Goal: Navigation & Orientation: Find specific page/section

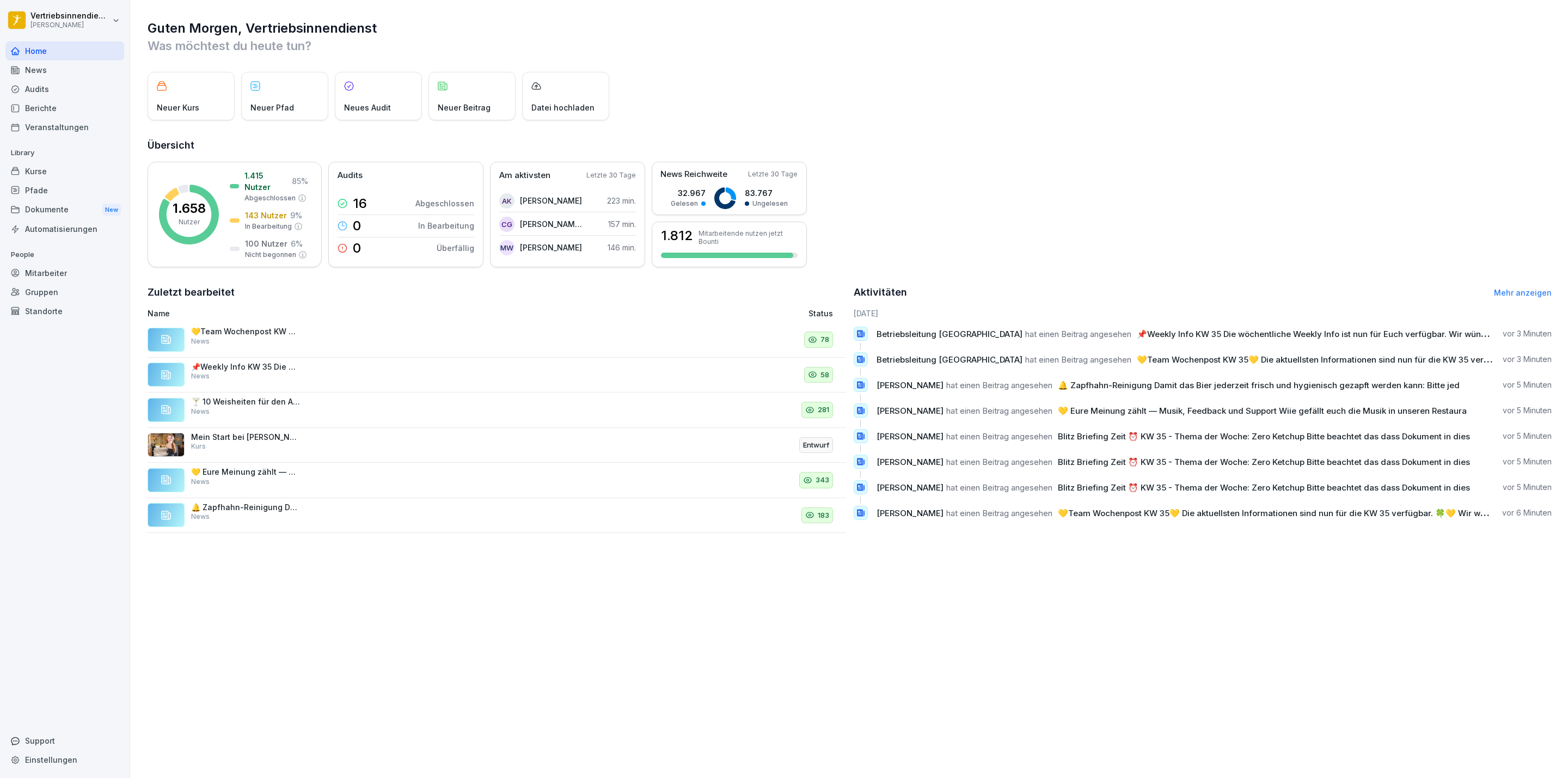
click at [72, 67] on div "News" at bounding box center [65, 69] width 119 height 19
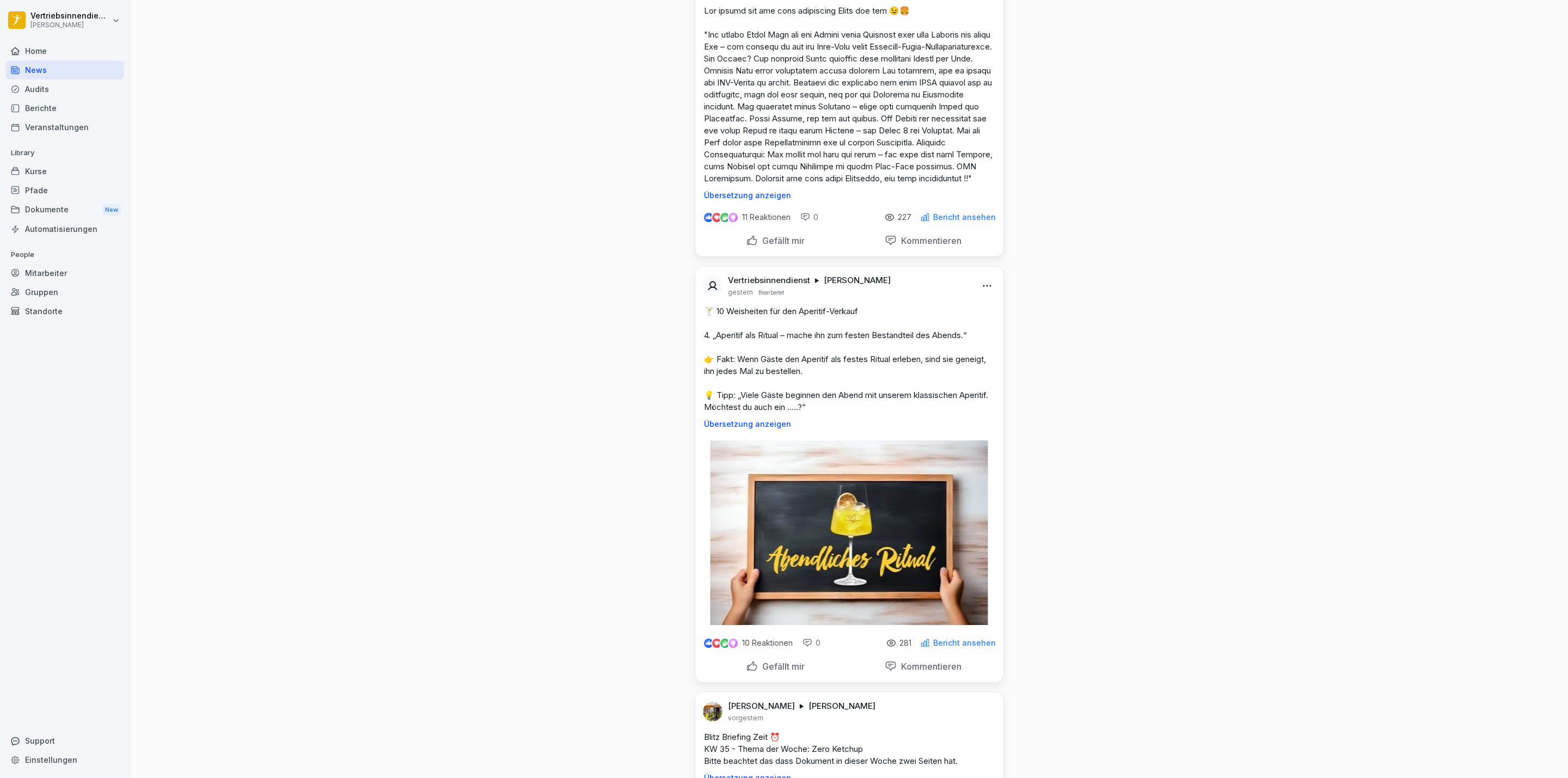
scroll to position [3267, 0]
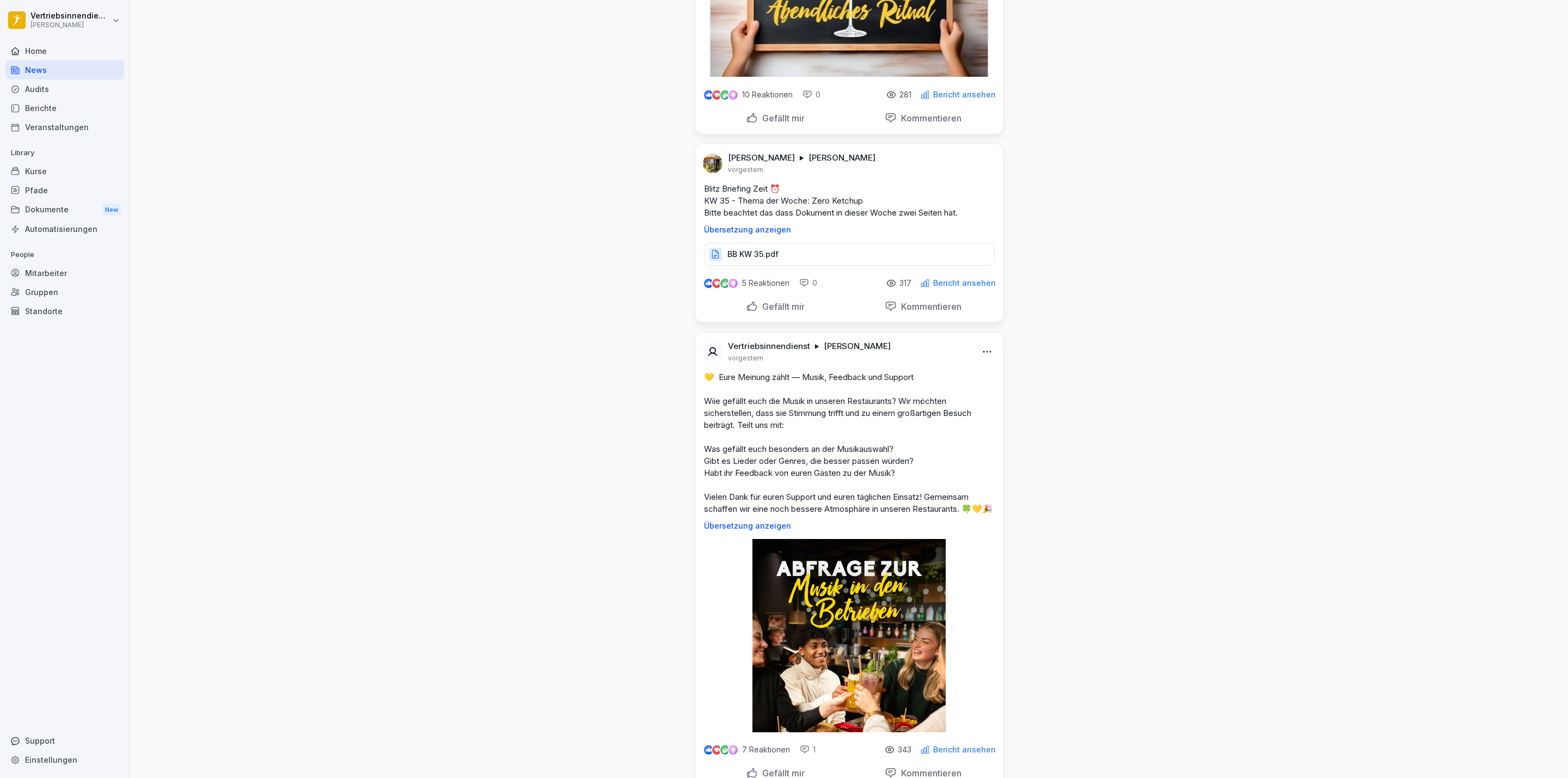
click at [925, 288] on icon at bounding box center [925, 283] width 10 height 10
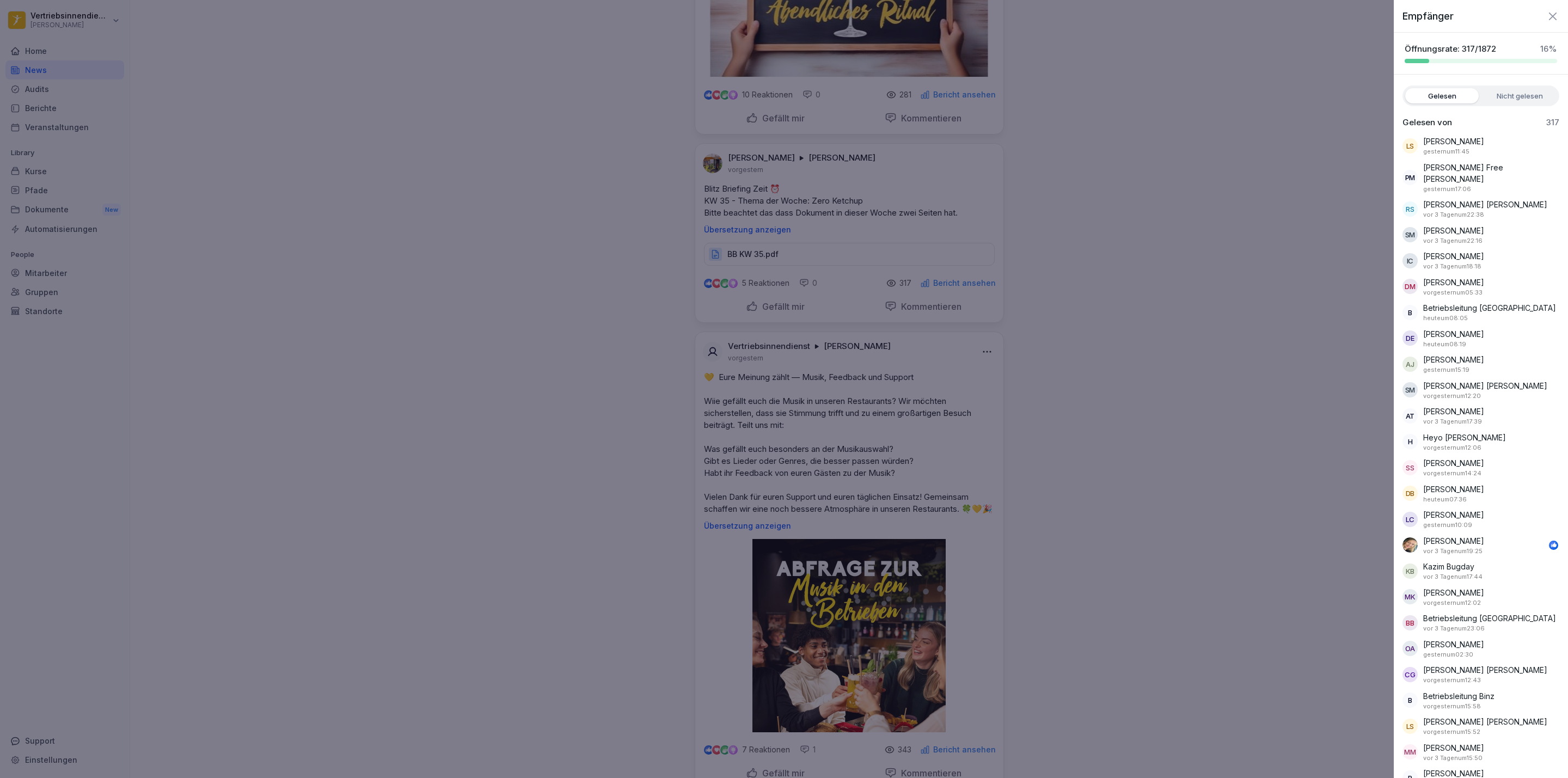
drag, startPoint x: 1493, startPoint y: 94, endPoint x: 1491, endPoint y: 100, distance: 6.3
click at [1495, 94] on label "Nicht gelesen" at bounding box center [1519, 96] width 74 height 15
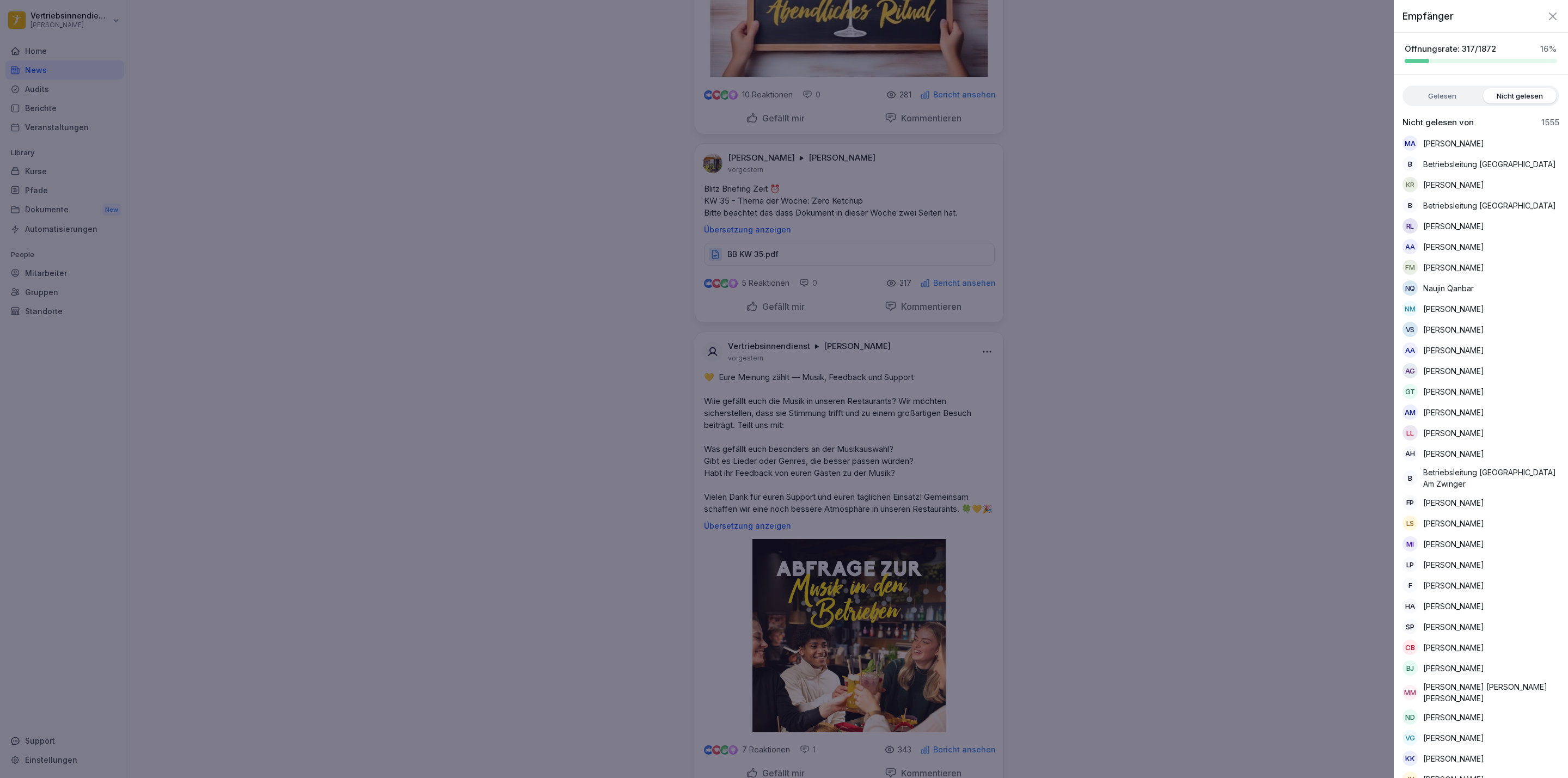
click at [1266, 136] on div at bounding box center [784, 389] width 1568 height 778
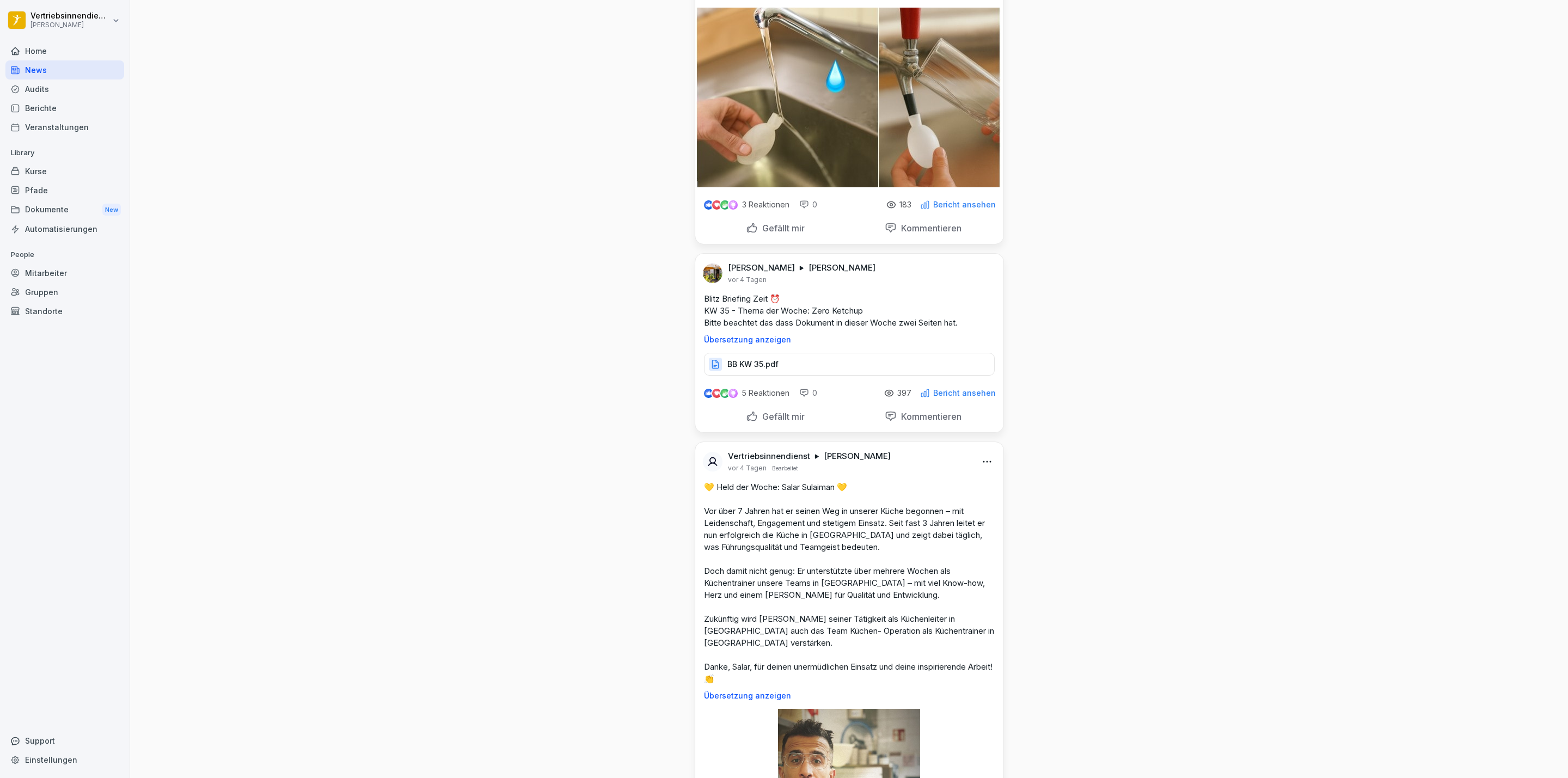
scroll to position [4329, 0]
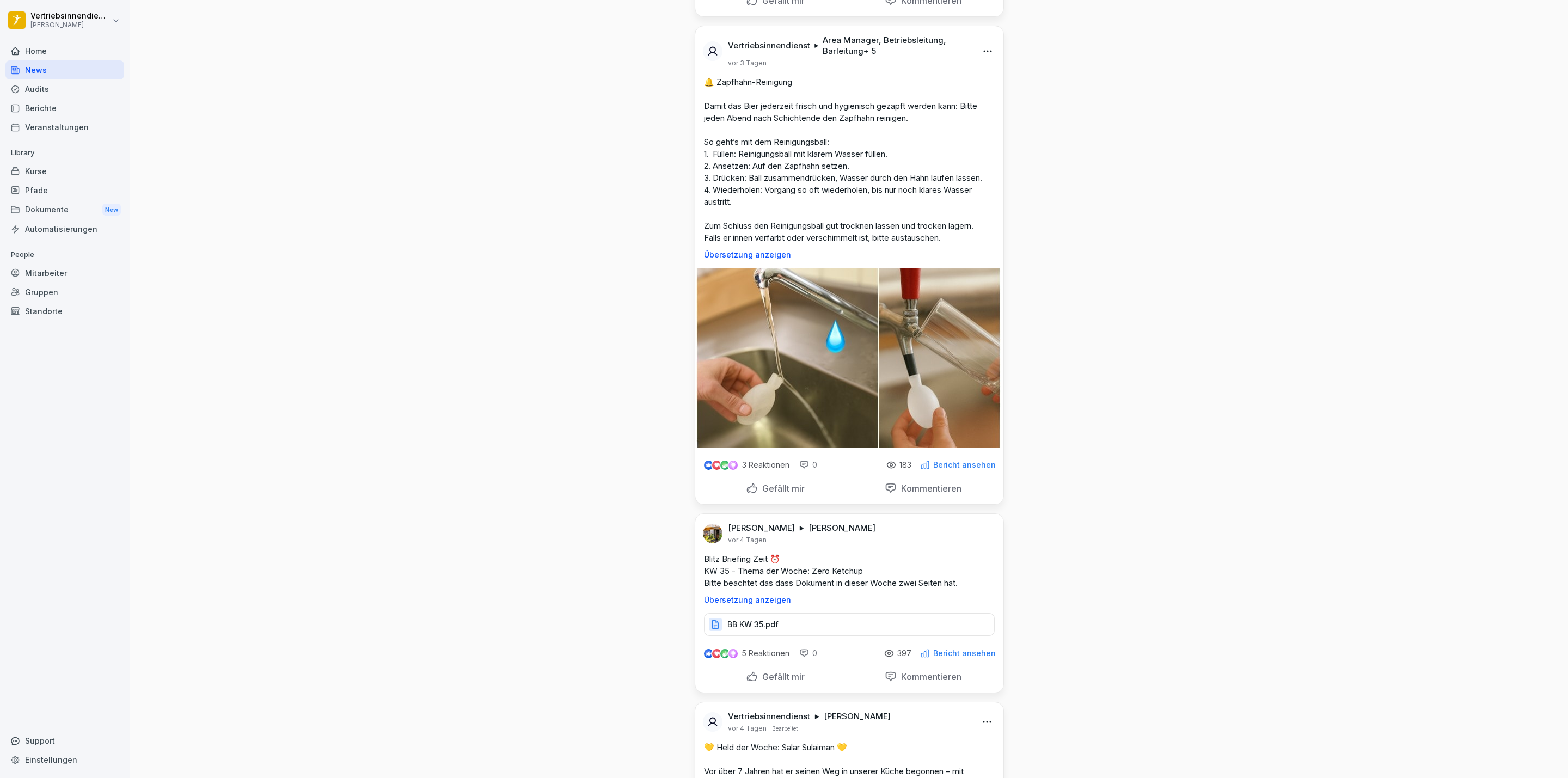
click at [1175, 105] on div "News Neues Update Vertriebsinnendienst [PERSON_NAME] jetzt Bearbeitet „Der erst…" at bounding box center [849, 326] width 1438 height 9310
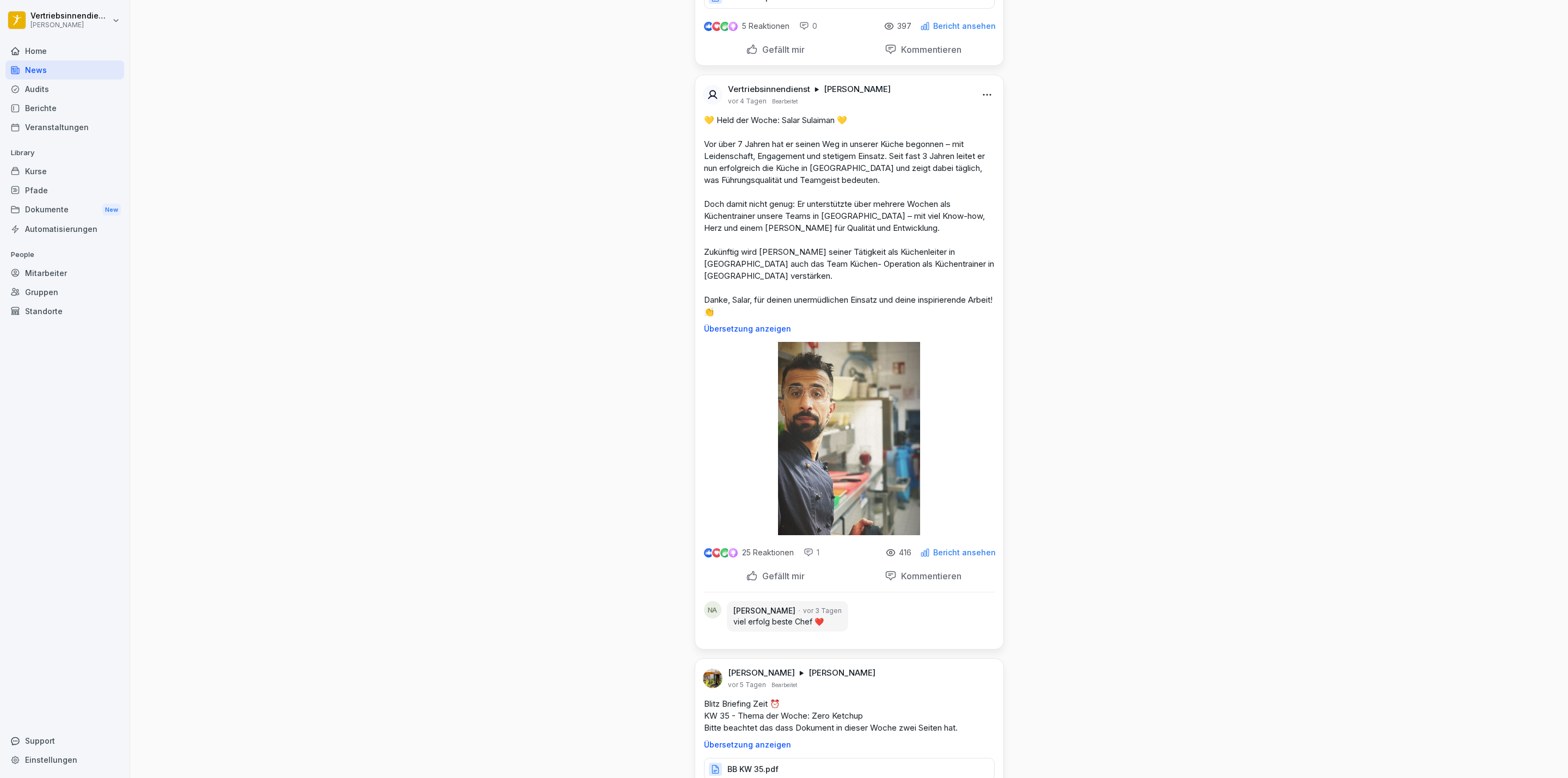
scroll to position [4982, 0]
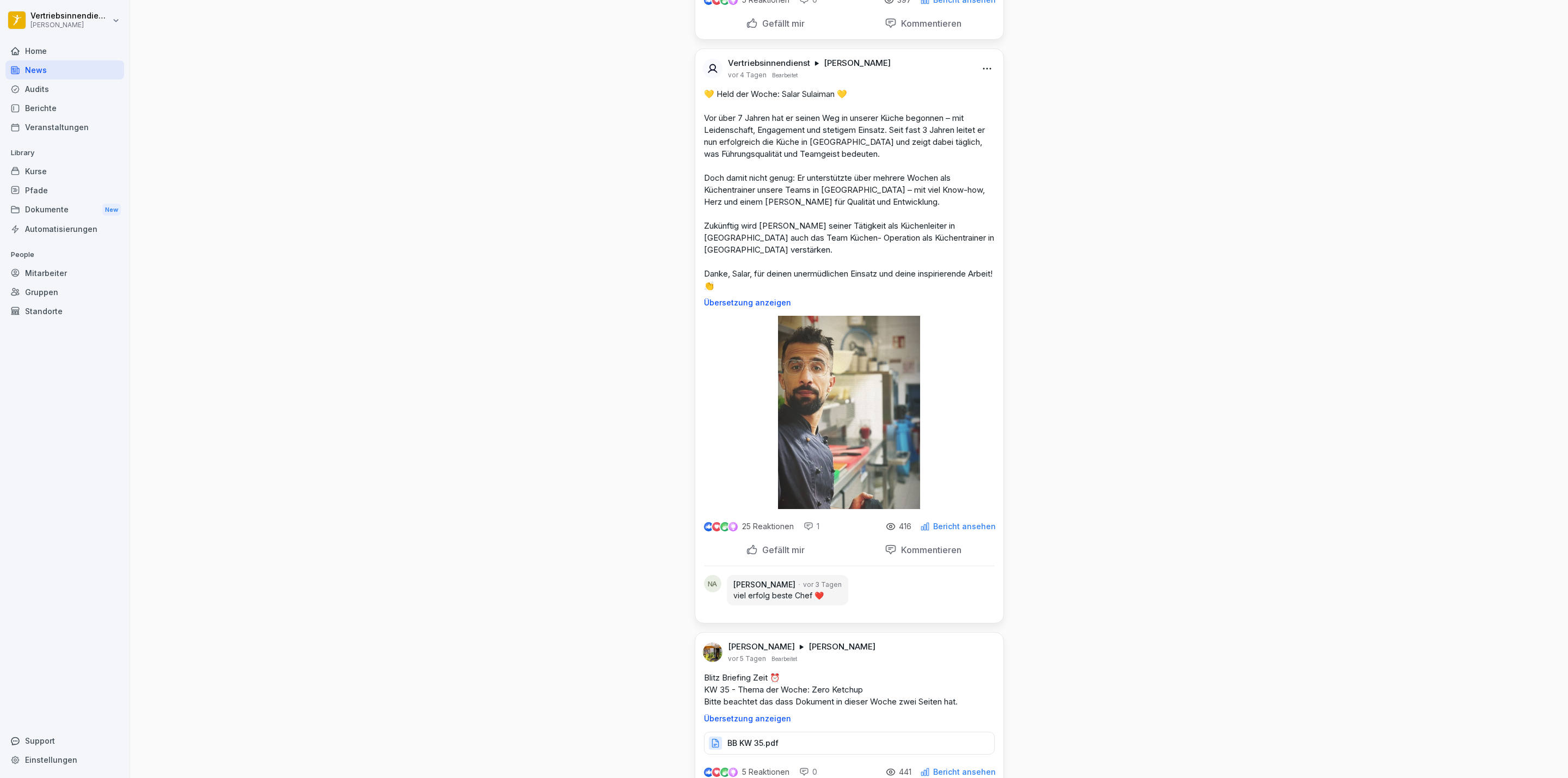
click at [71, 275] on div "Mitarbeiter" at bounding box center [65, 273] width 119 height 19
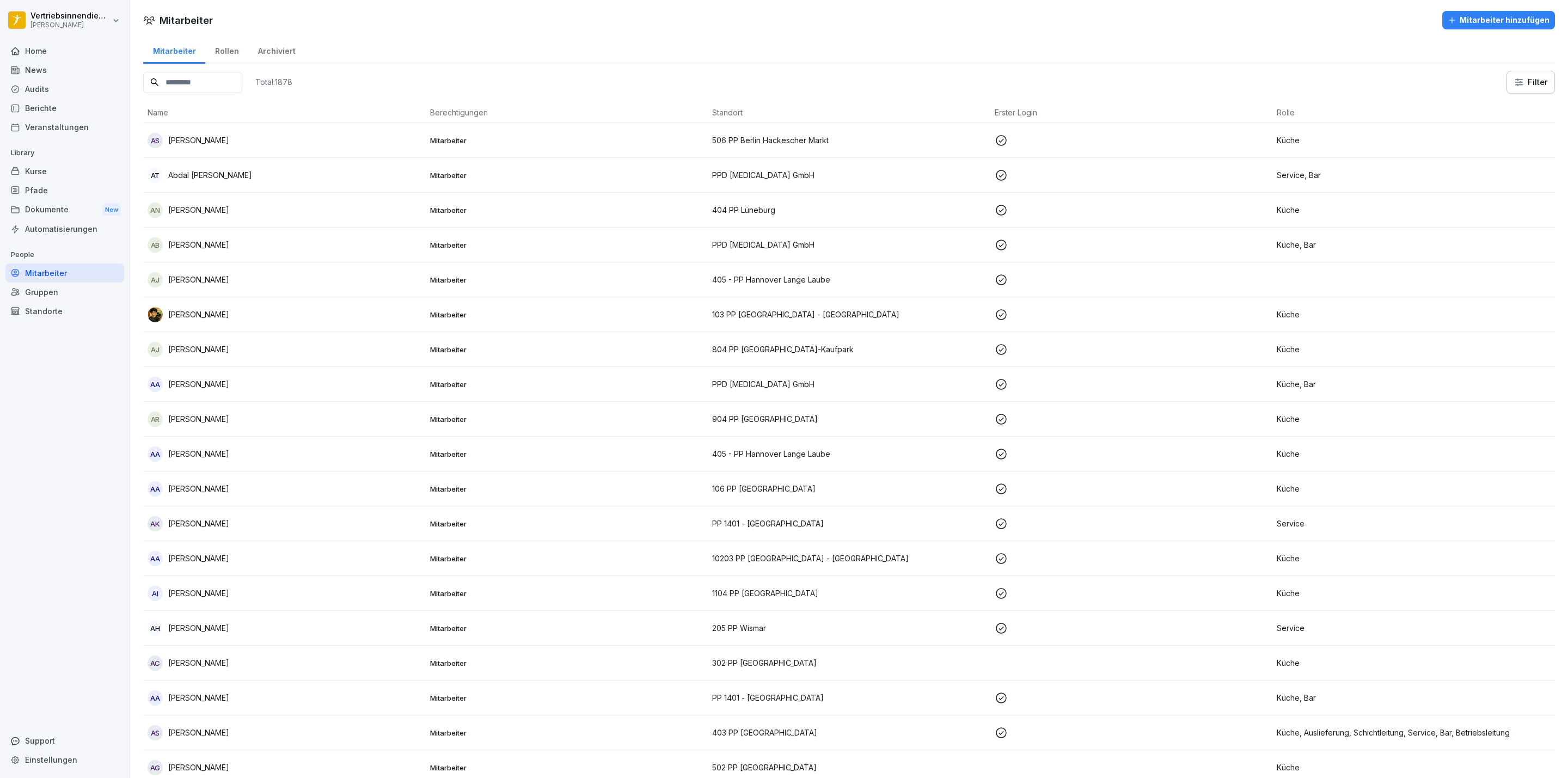
click at [225, 82] on input at bounding box center [192, 82] width 99 height 21
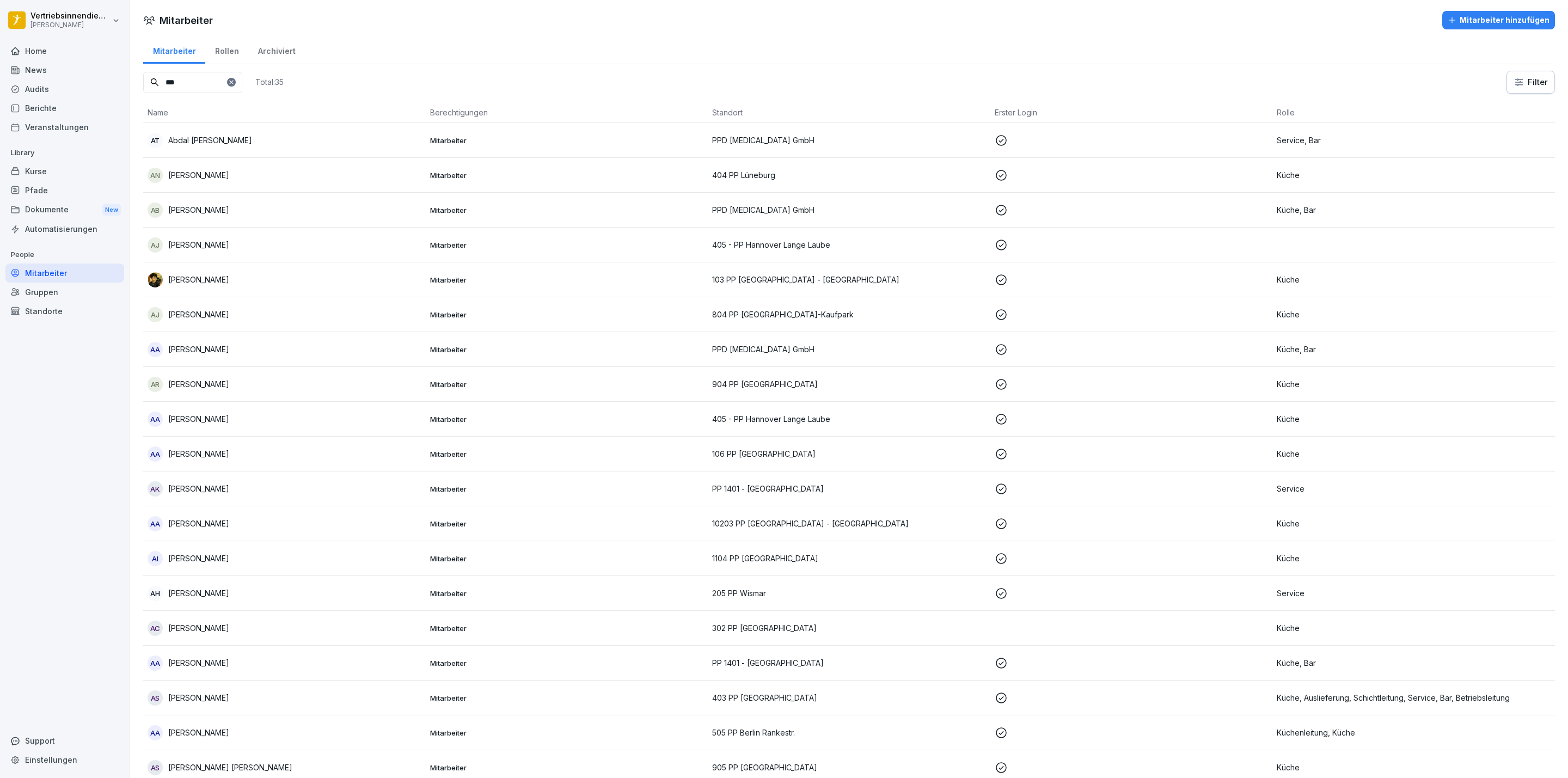
click at [204, 83] on input "***" at bounding box center [192, 82] width 99 height 21
type input "***"
click at [66, 303] on div "Standorte" at bounding box center [65, 311] width 119 height 19
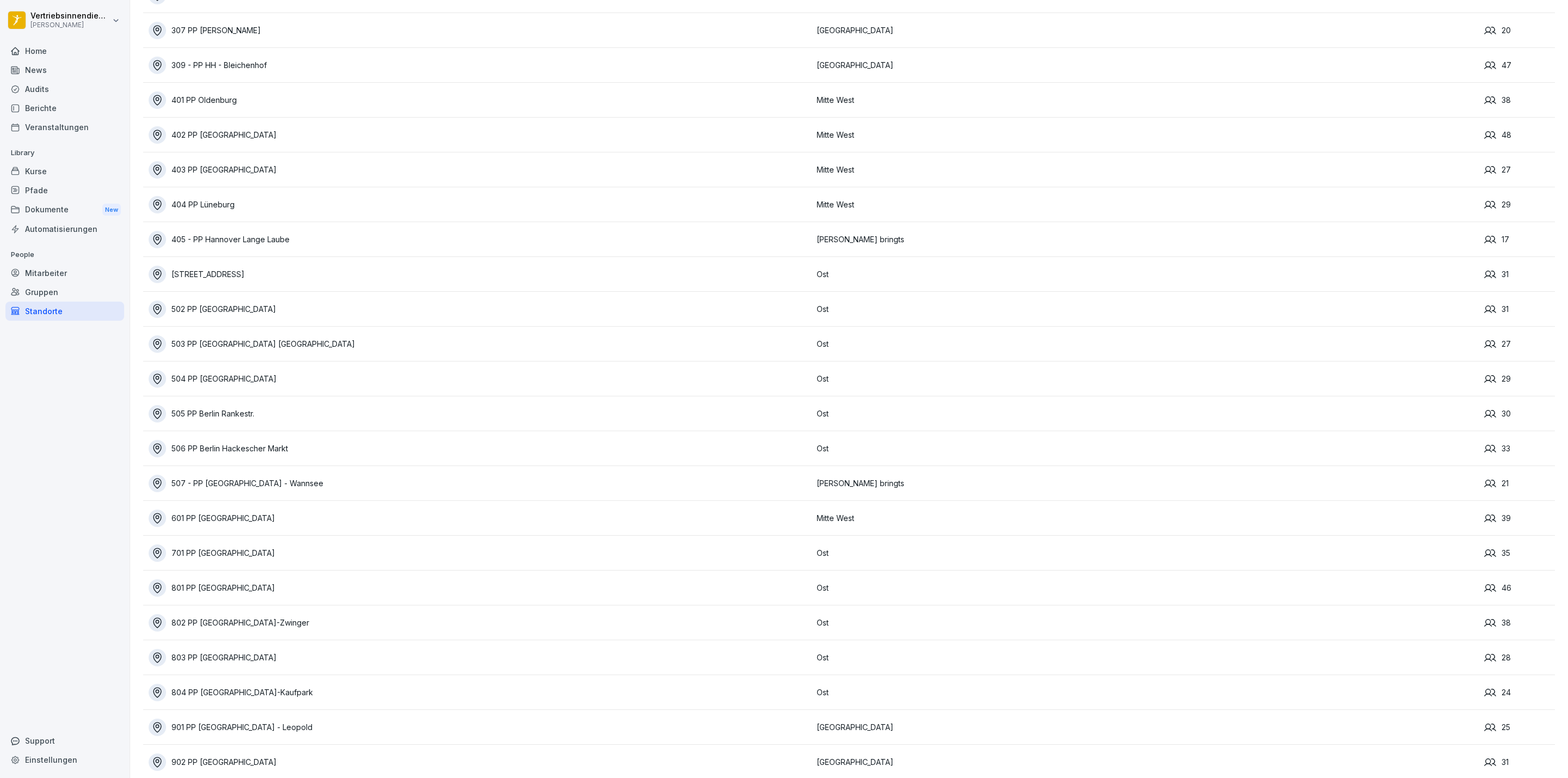
scroll to position [817, 0]
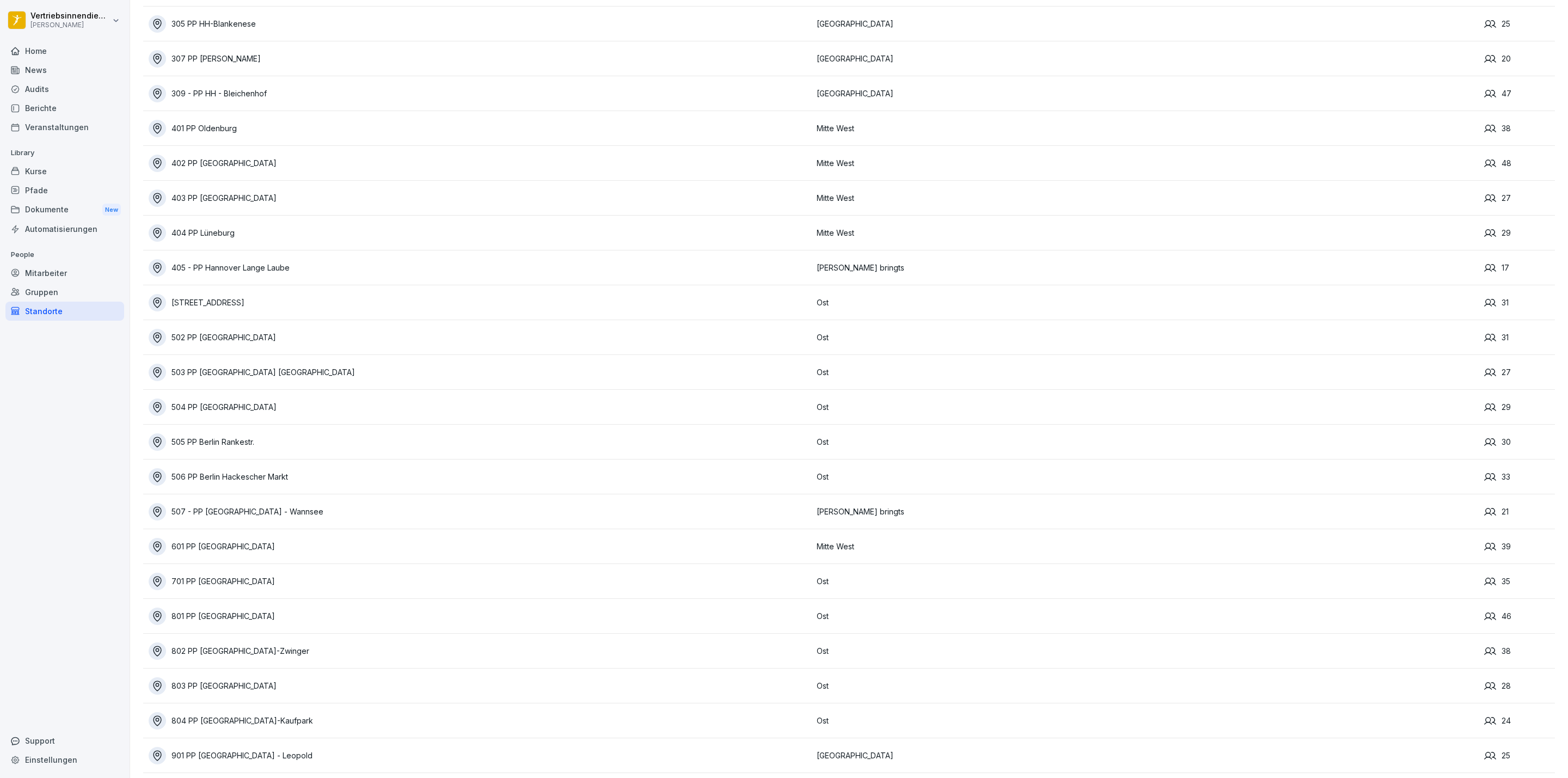
click at [229, 189] on div "403 PP [GEOGRAPHIC_DATA]" at bounding box center [480, 198] width 663 height 18
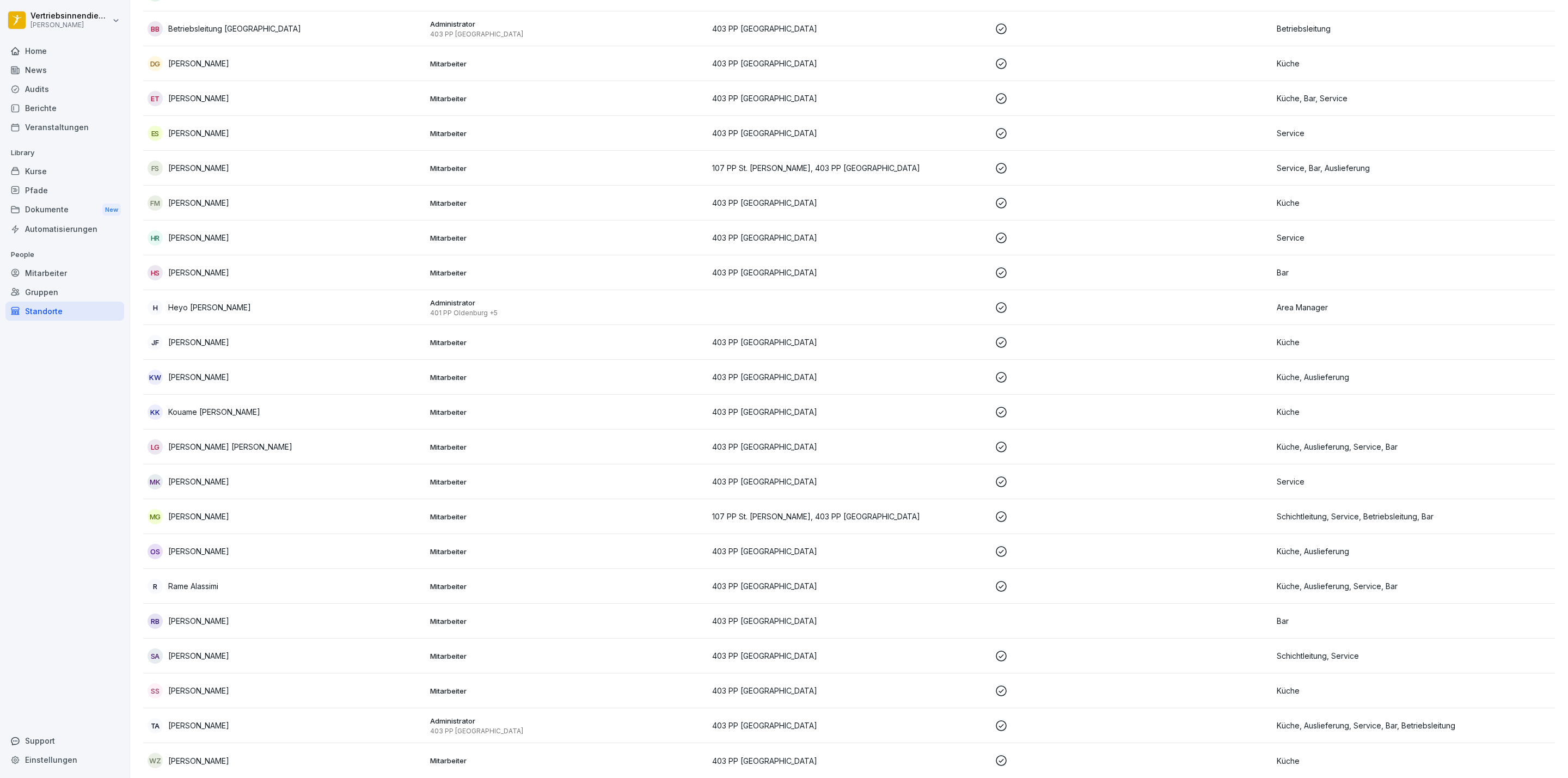
scroll to position [19, 0]
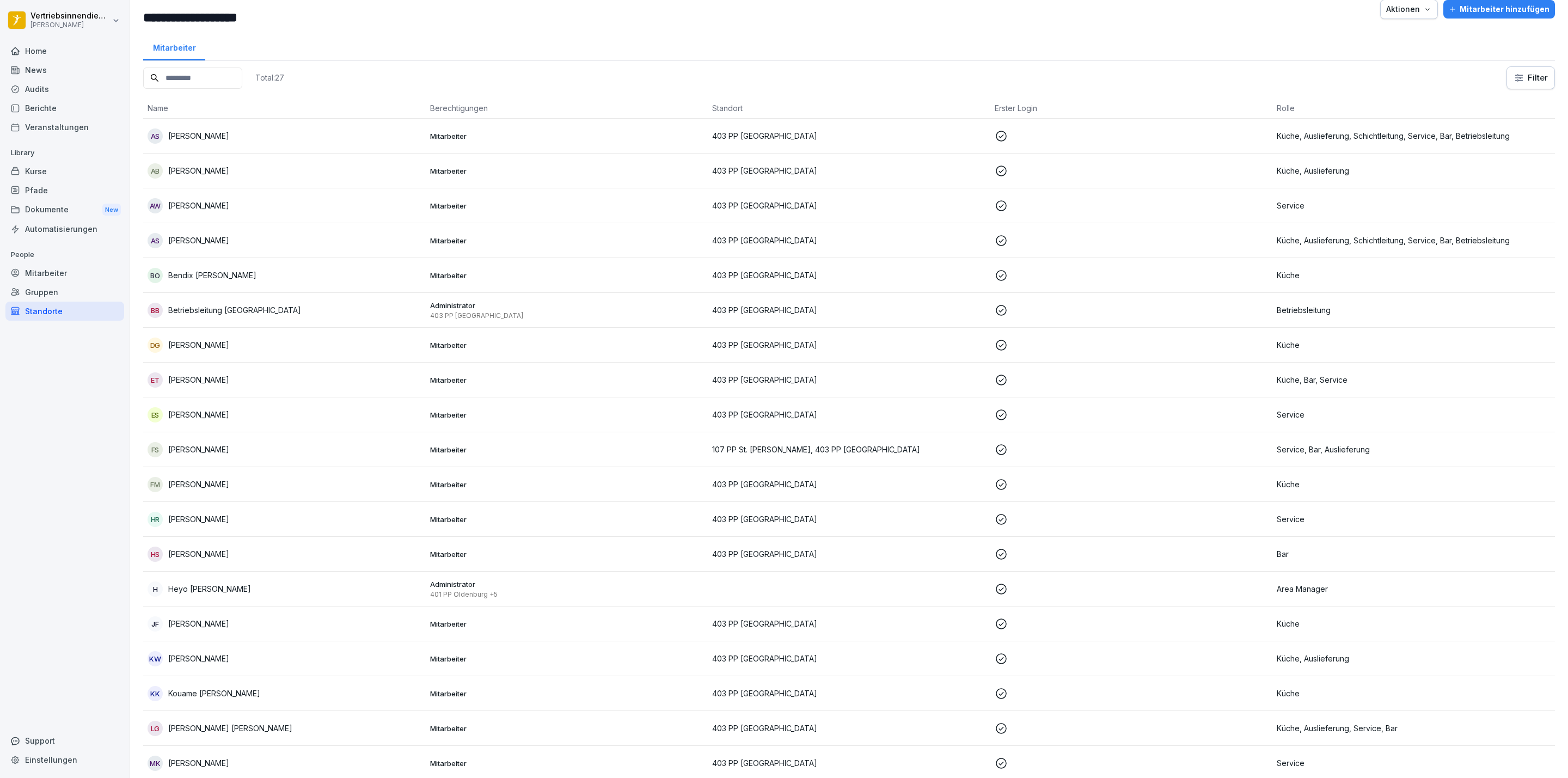
click at [223, 139] on p "[PERSON_NAME]" at bounding box center [198, 136] width 61 height 12
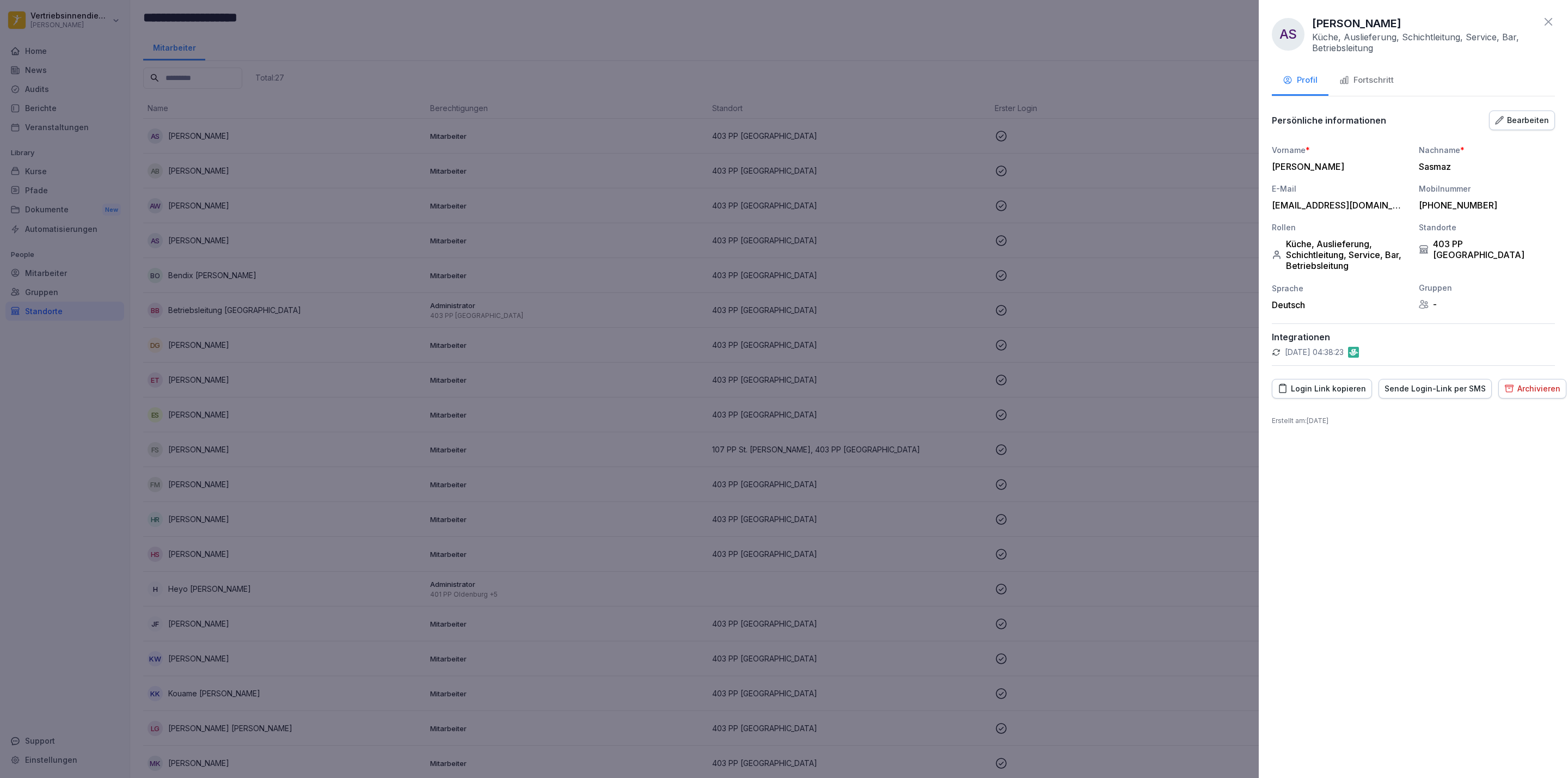
click at [976, 299] on div at bounding box center [784, 389] width 1568 height 778
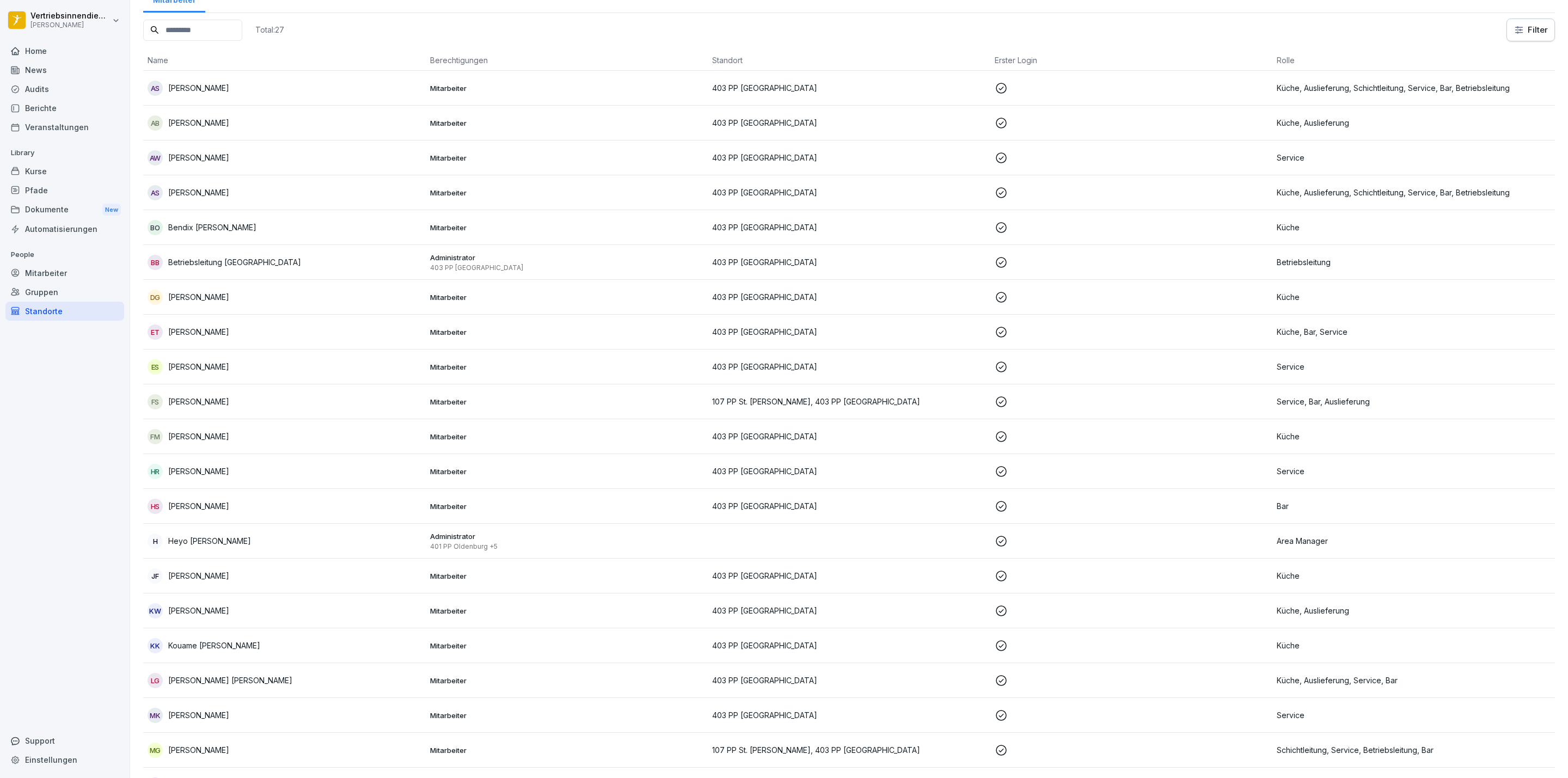
scroll to position [0, 0]
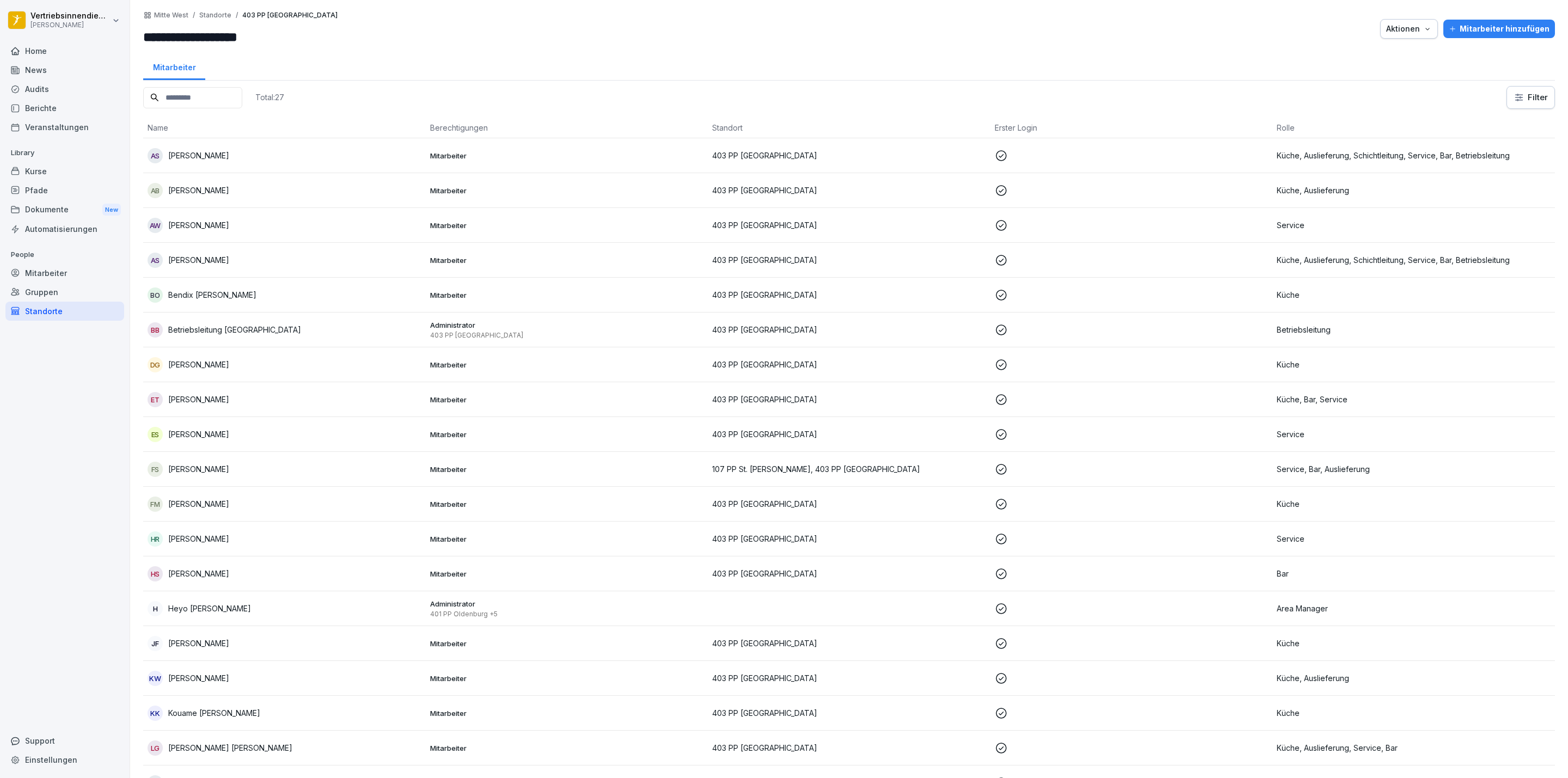
click at [1124, 38] on div at bounding box center [859, 29] width 1032 height 36
click at [46, 51] on div "Home" at bounding box center [65, 51] width 119 height 19
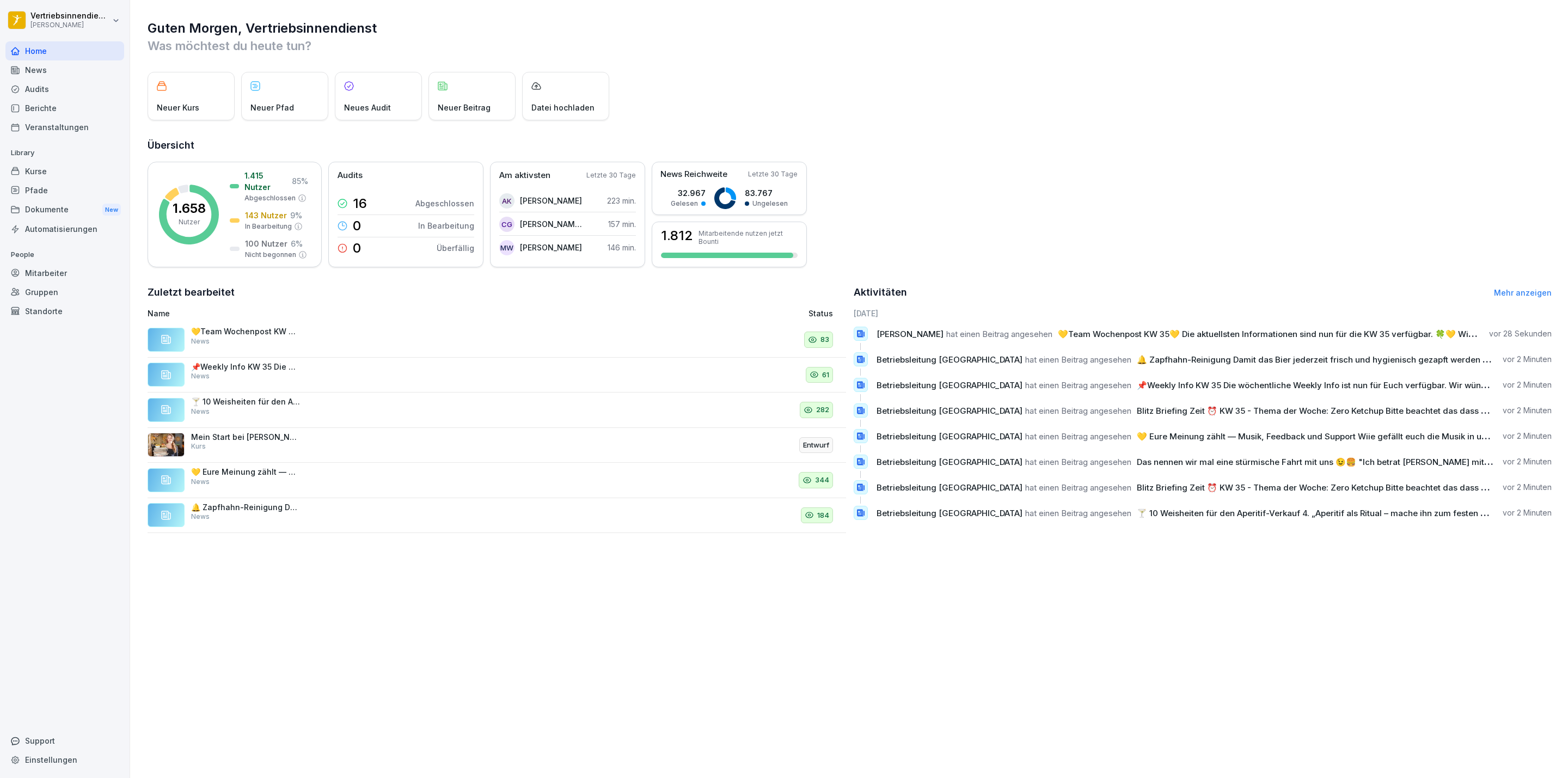
click at [44, 65] on div "News" at bounding box center [65, 69] width 119 height 19
